Goal: Task Accomplishment & Management: Use online tool/utility

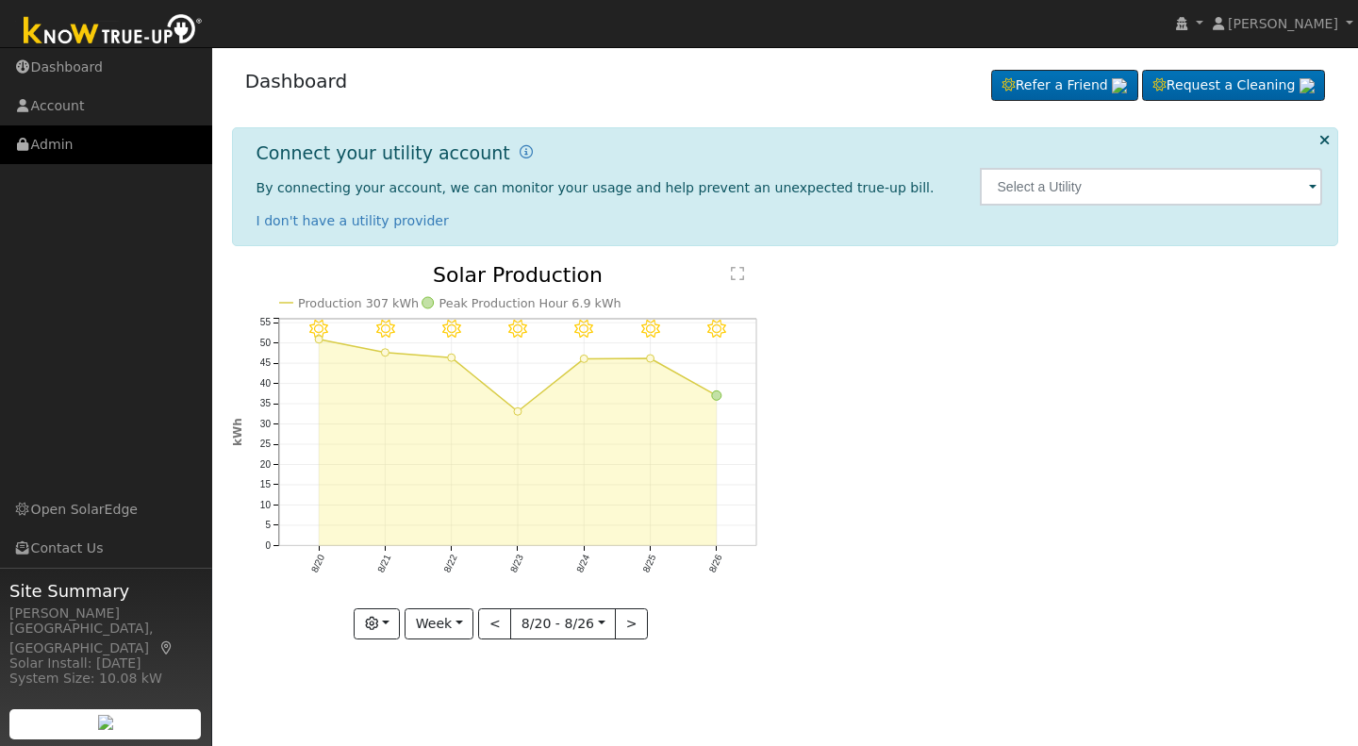
click at [64, 147] on link "Admin" at bounding box center [106, 144] width 212 height 39
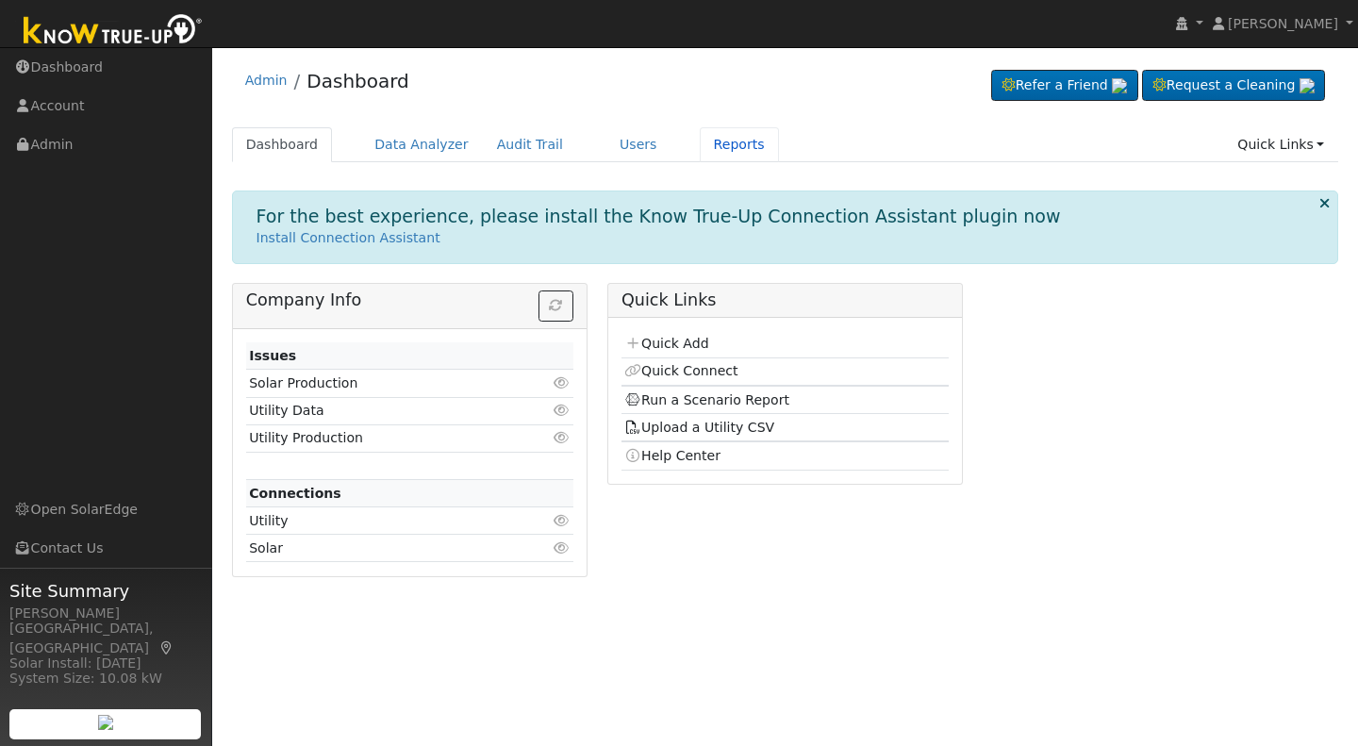
click at [714, 149] on link "Reports" at bounding box center [739, 144] width 79 height 35
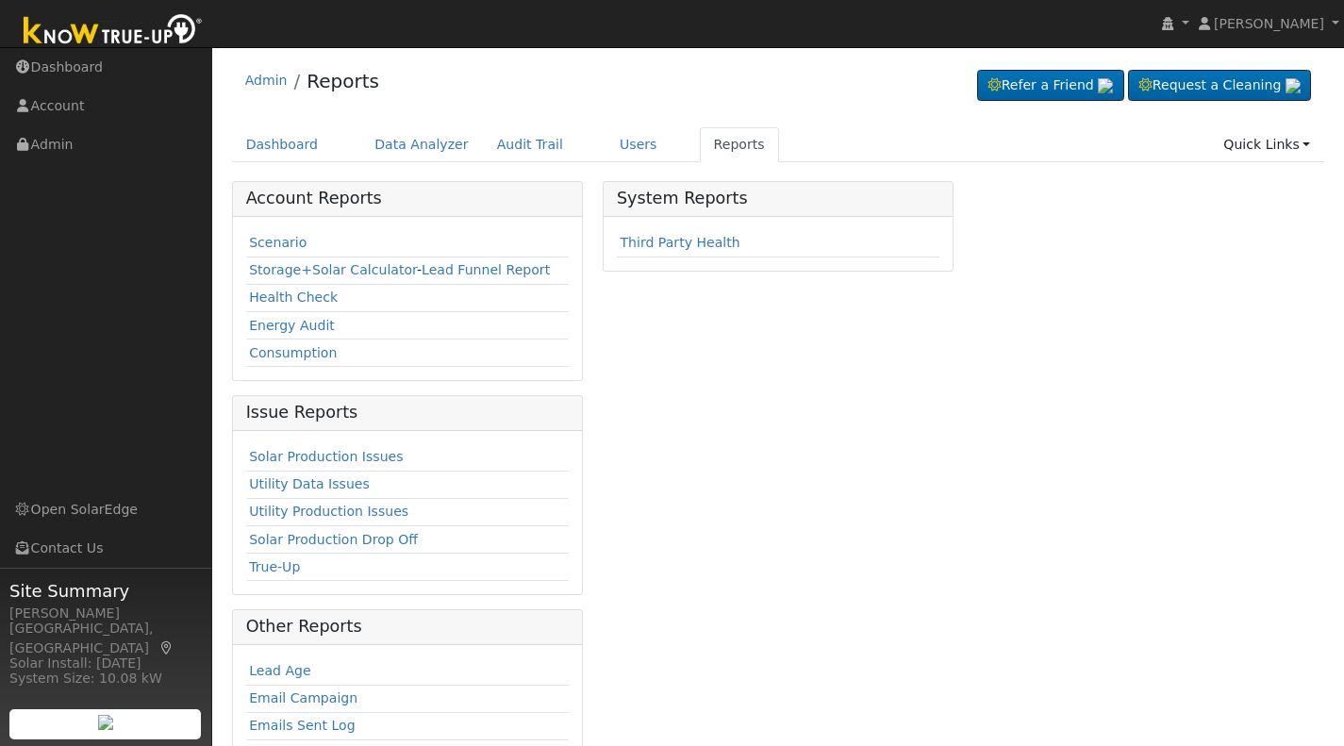
click at [287, 236] on link "Scenario" at bounding box center [278, 242] width 58 height 15
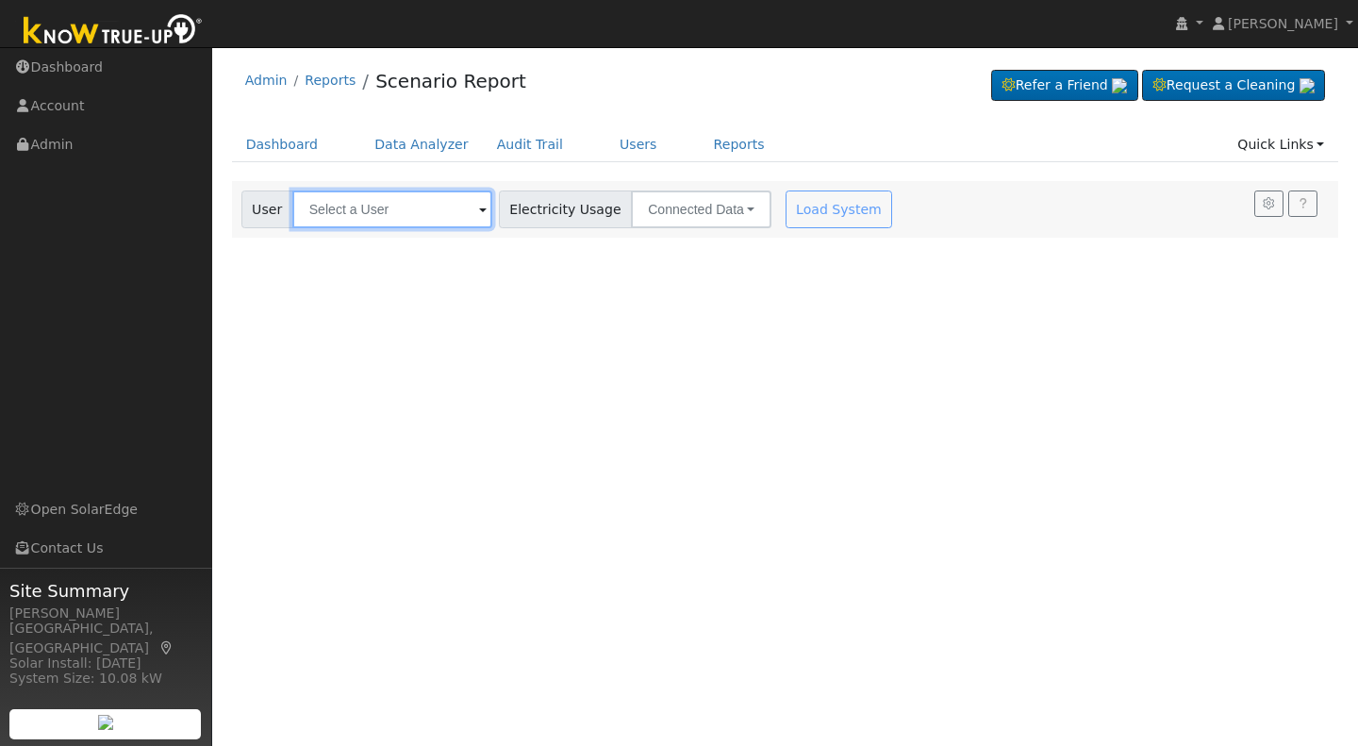
click at [323, 210] on input "text" at bounding box center [392, 210] width 200 height 38
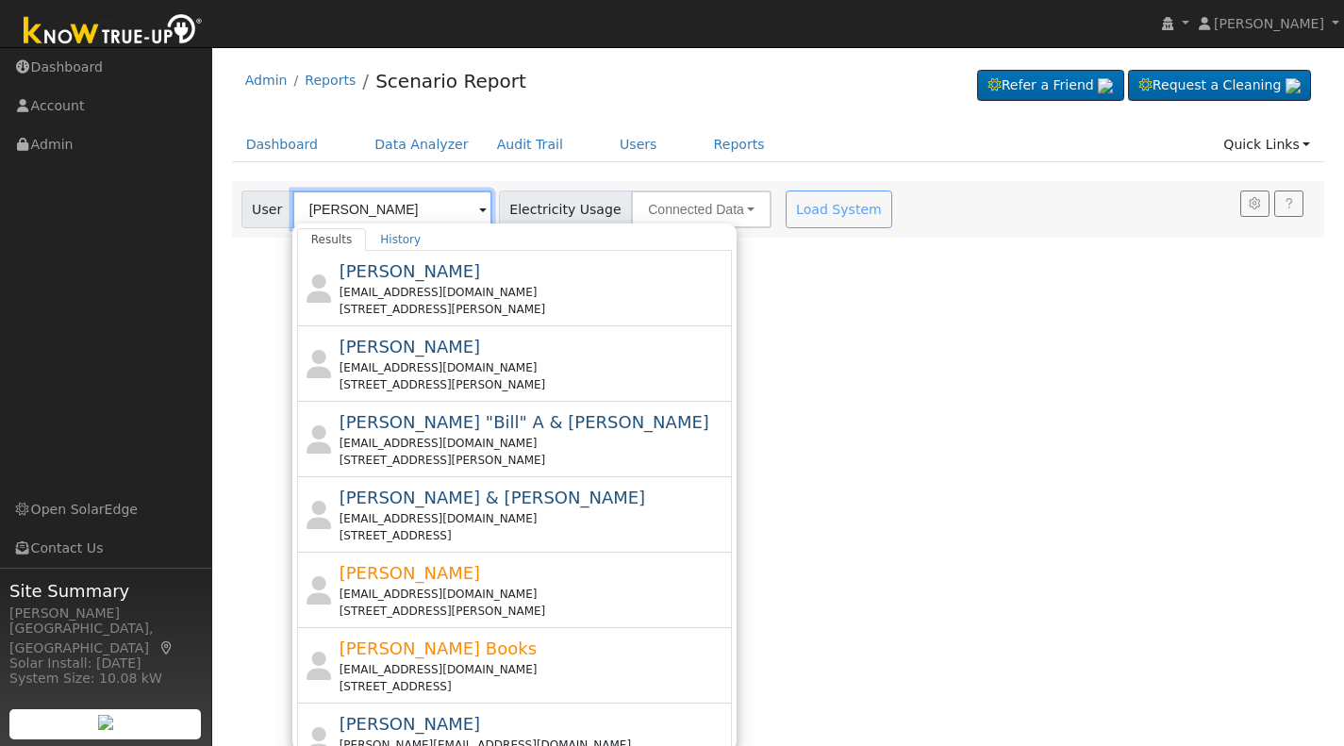
type input "[PERSON_NAME]"
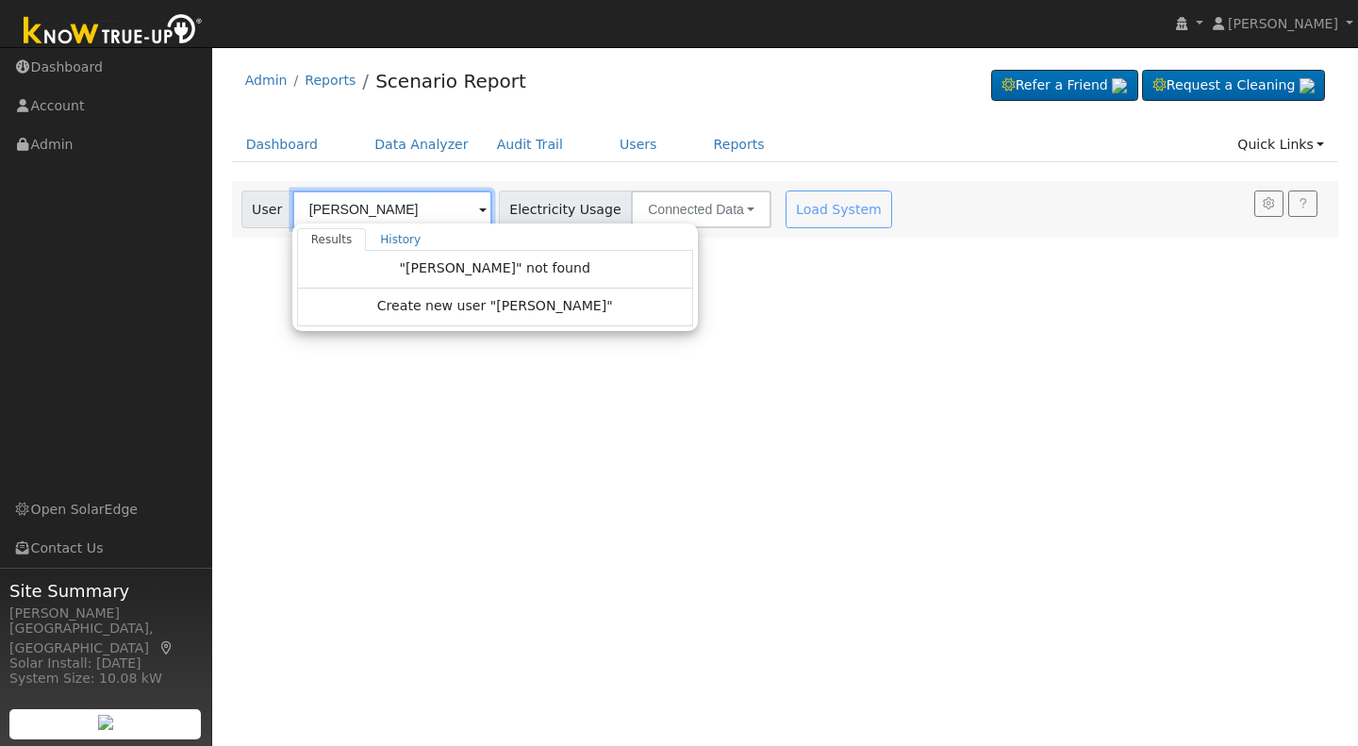
drag, startPoint x: 407, startPoint y: 204, endPoint x: 283, endPoint y: 219, distance: 125.4
click at [283, 219] on div "User [PERSON_NAME] Results History "[PERSON_NAME]" not found Create new user "[…" at bounding box center [366, 210] width 251 height 38
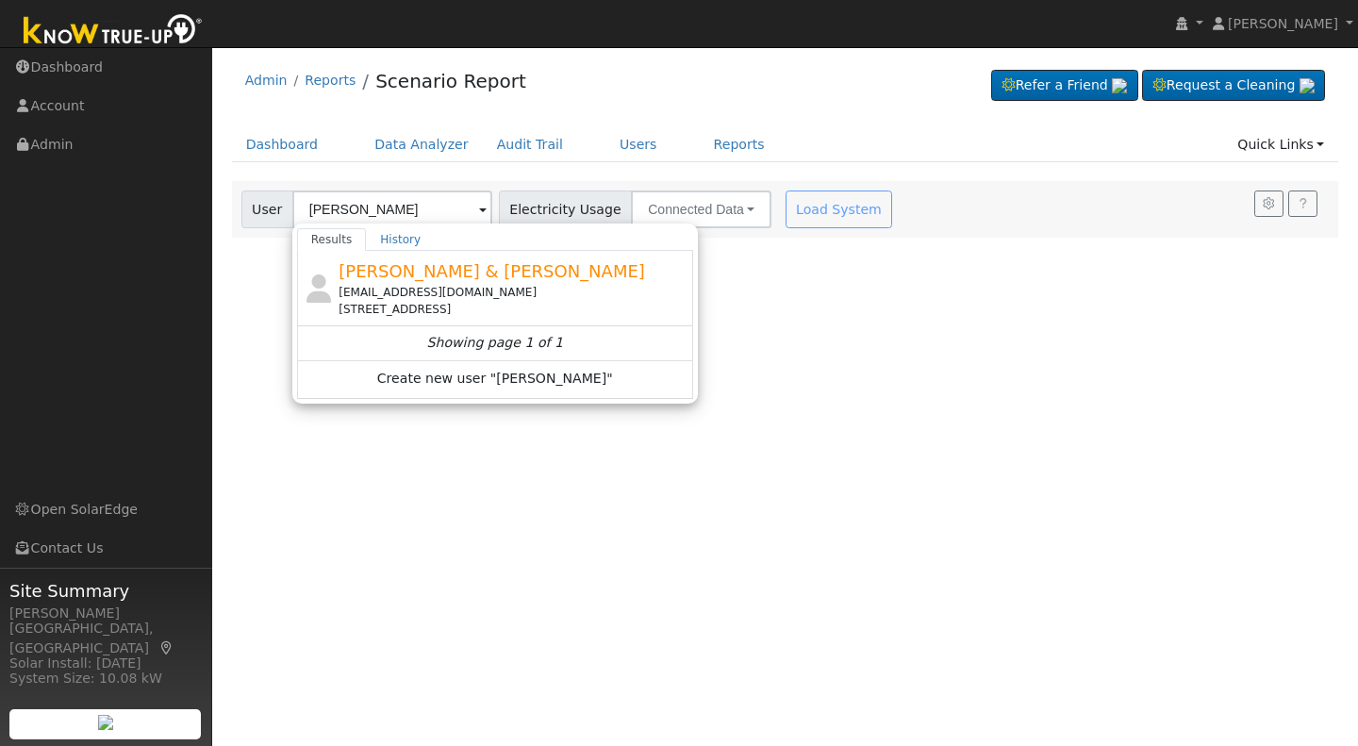
drag, startPoint x: 424, startPoint y: 269, endPoint x: 350, endPoint y: 281, distance: 75.5
click at [351, 281] on span "[PERSON_NAME] & [PERSON_NAME]" at bounding box center [492, 271] width 307 height 20
type input "[PERSON_NAME] & [PERSON_NAME]"
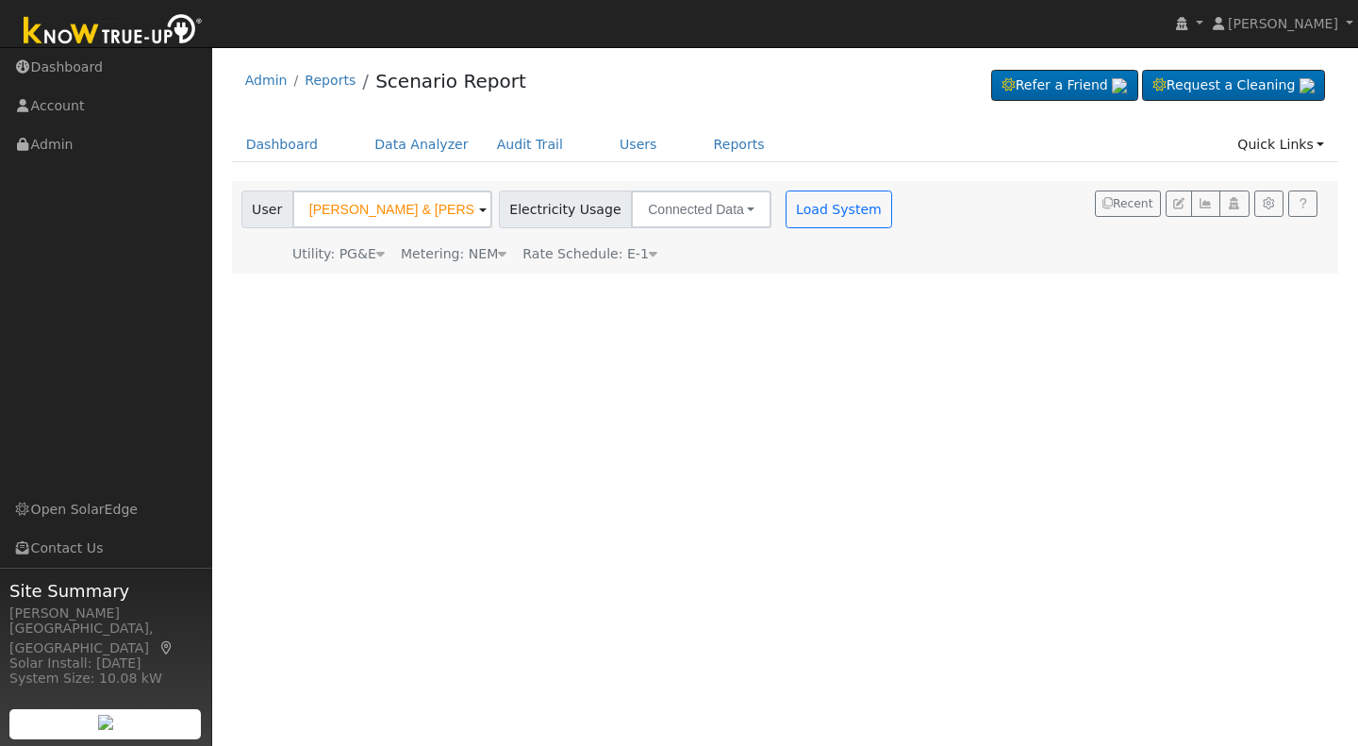
drag, startPoint x: 821, startPoint y: 202, endPoint x: 723, endPoint y: 234, distance: 102.3
click at [723, 234] on div "User [PERSON_NAME] & [PERSON_NAME] Account Default Account Default Account [STR…" at bounding box center [569, 228] width 663 height 74
click at [818, 198] on button "Load System" at bounding box center [840, 210] width 108 height 38
